Goal: Register for event/course

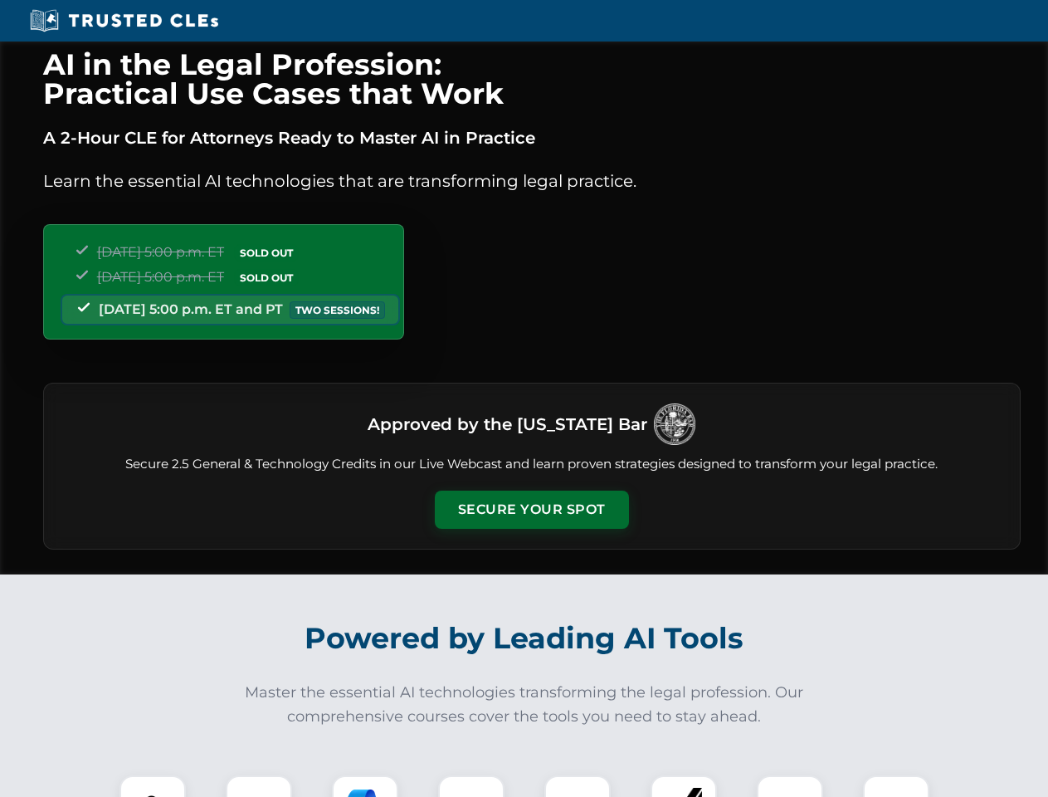
click at [531, 510] on button "Secure Your Spot" at bounding box center [532, 510] width 194 height 38
click at [153, 786] on img at bounding box center [153, 808] width 48 height 48
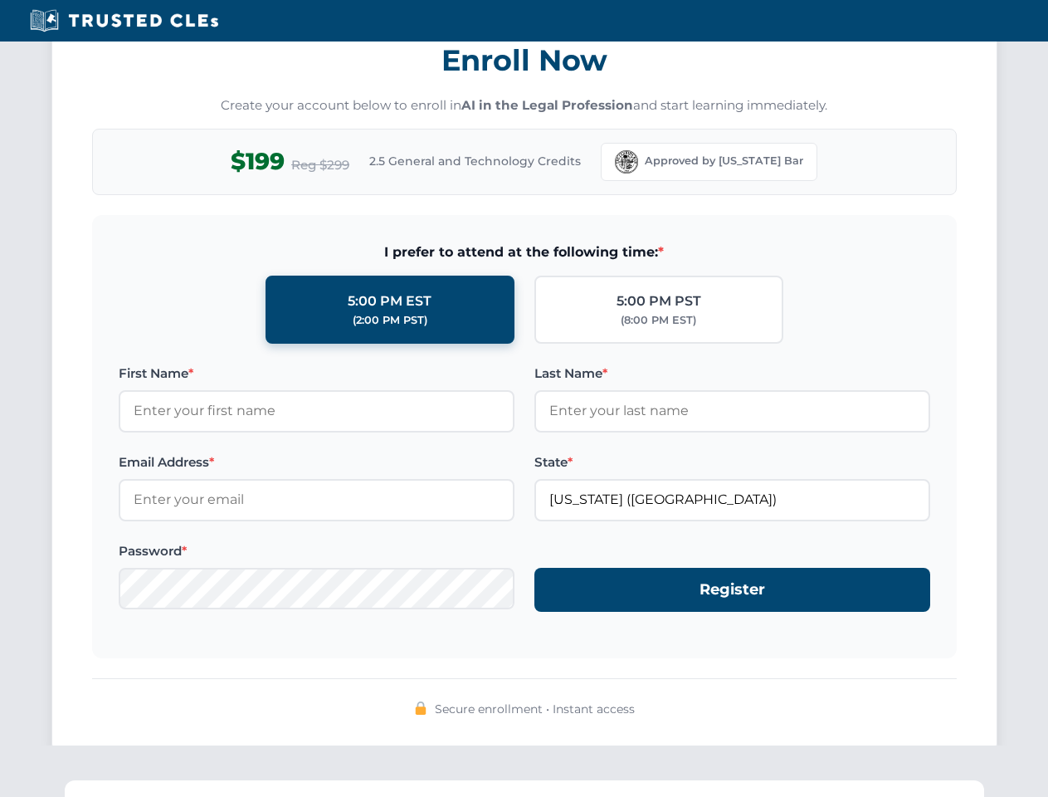
scroll to position [1629, 0]
